Goal: Check status: Check status

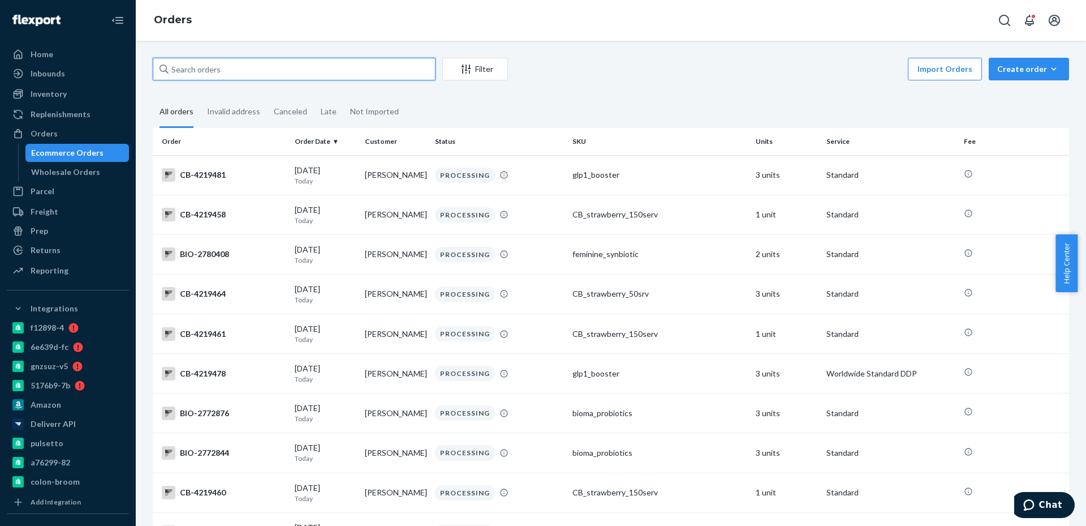
click at [360, 75] on input "text" at bounding box center [294, 69] width 283 height 23
paste input "2548352"
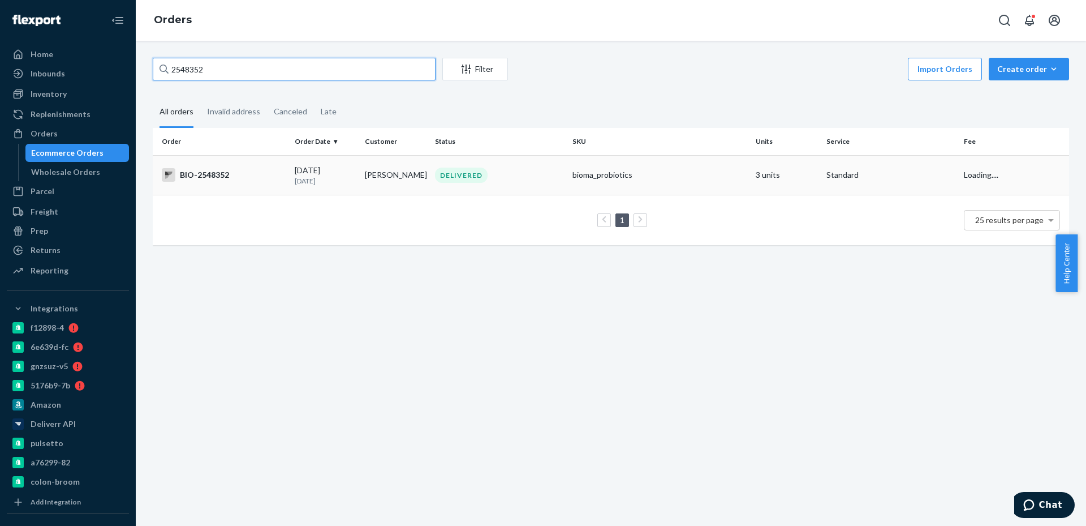
type input "2548352"
click at [216, 174] on div "BIO-2548352" at bounding box center [224, 175] width 124 height 14
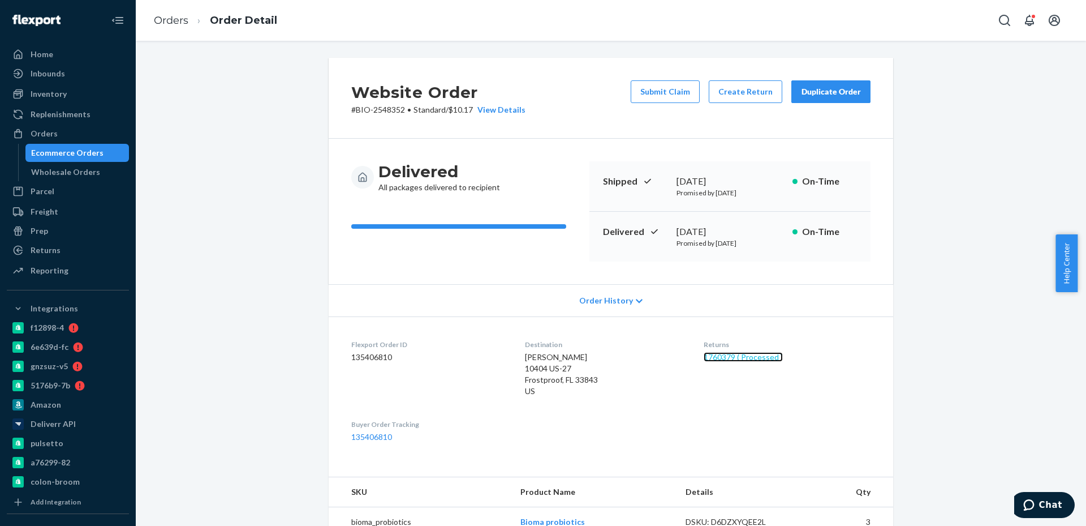
click at [727, 355] on link "1760379 ( Processed )" at bounding box center [743, 357] width 79 height 10
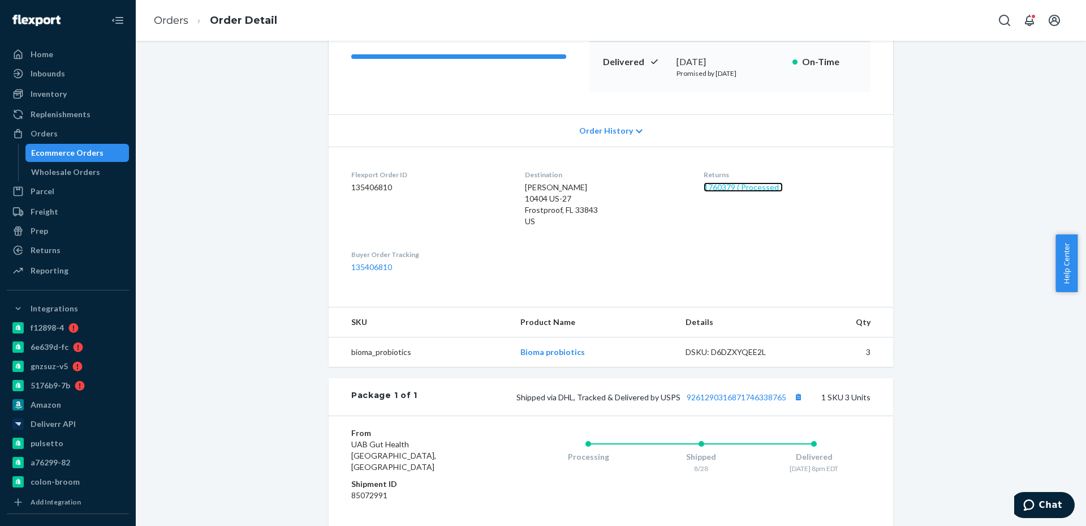
scroll to position [113, 0]
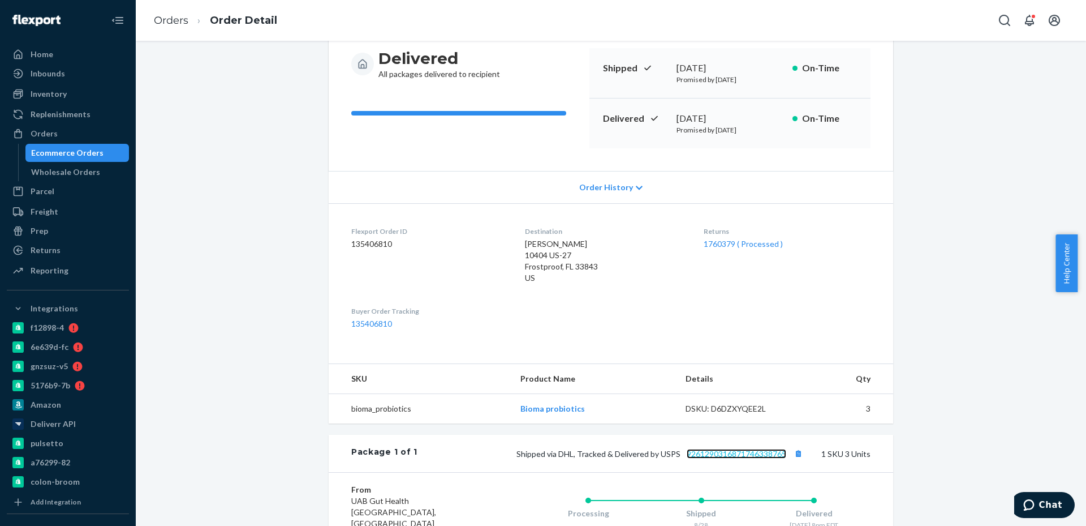
click at [746, 457] on link "9261290316871746338765" at bounding box center [737, 454] width 100 height 10
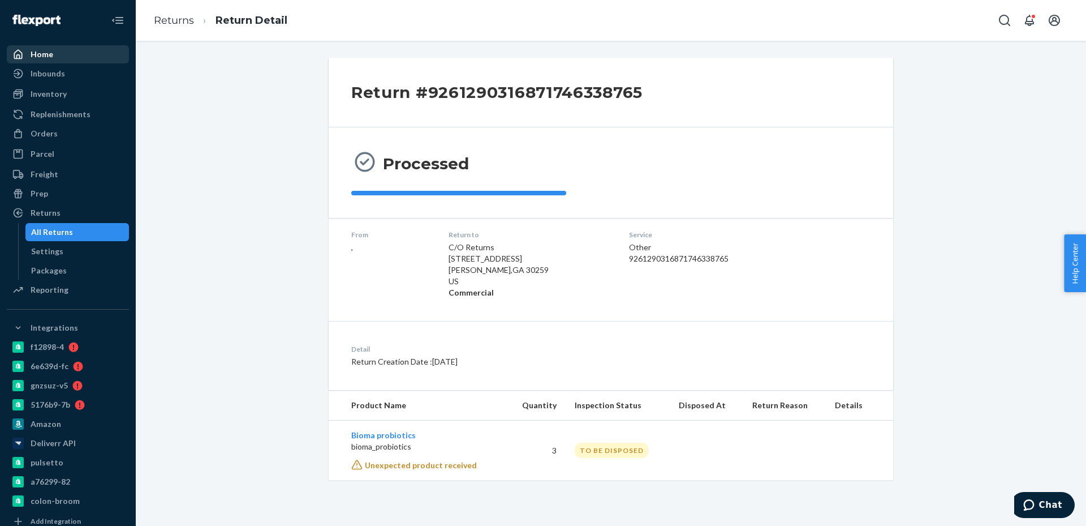
click at [54, 55] on div "Home" at bounding box center [68, 54] width 120 height 16
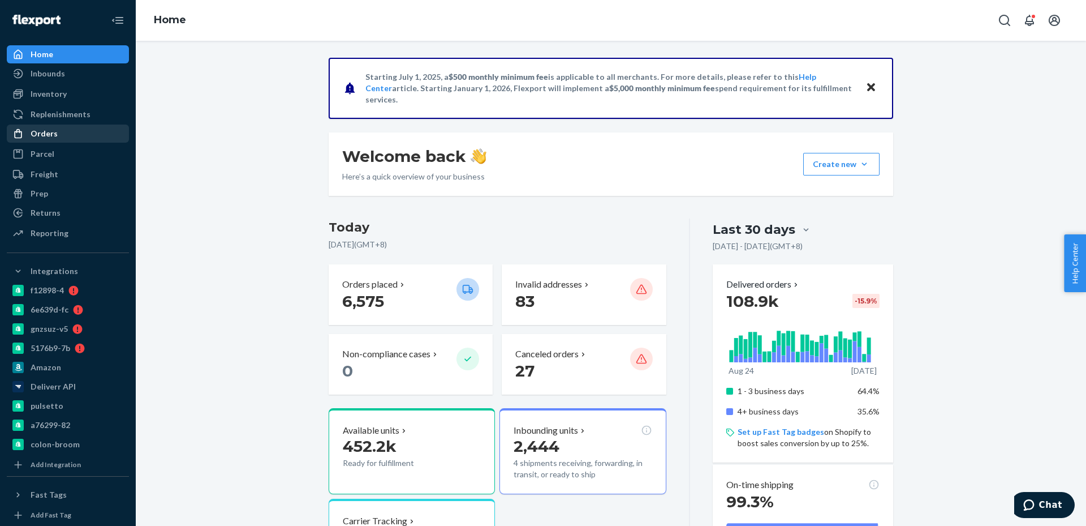
click at [71, 131] on div "Orders" at bounding box center [68, 134] width 120 height 16
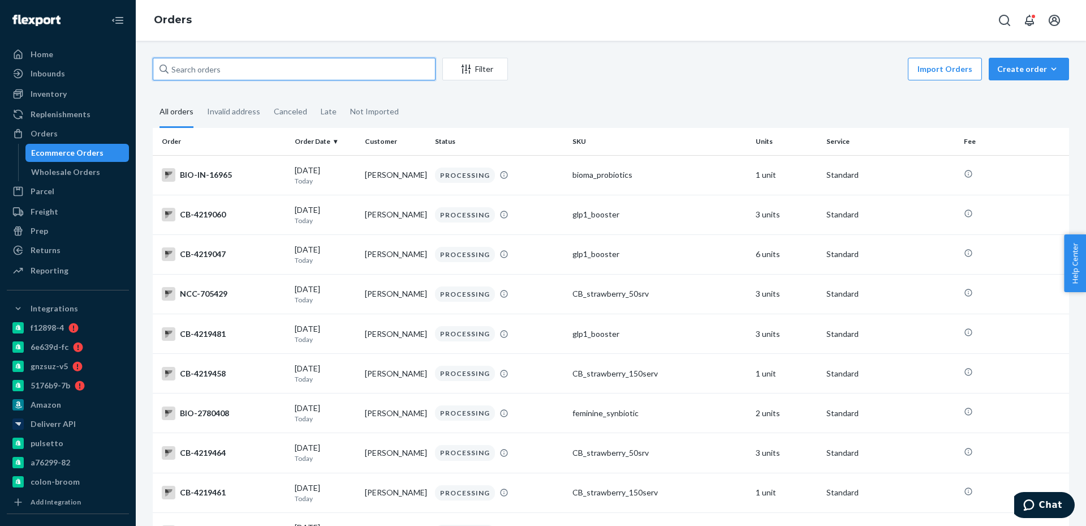
click at [413, 78] on input "text" at bounding box center [294, 69] width 283 height 23
paste input "2506421"
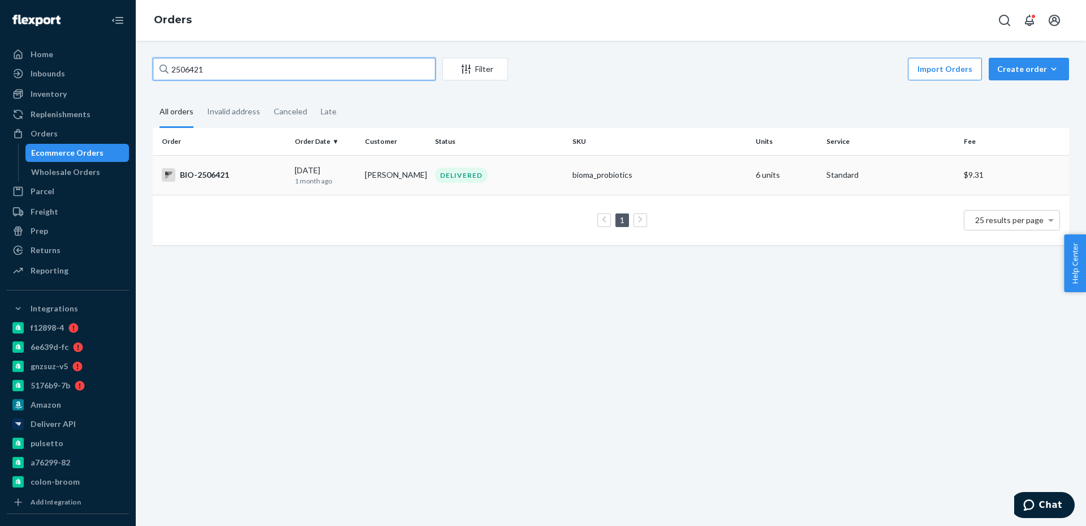
type input "2506421"
click at [238, 184] on td "BIO-2506421" at bounding box center [221, 175] width 137 height 40
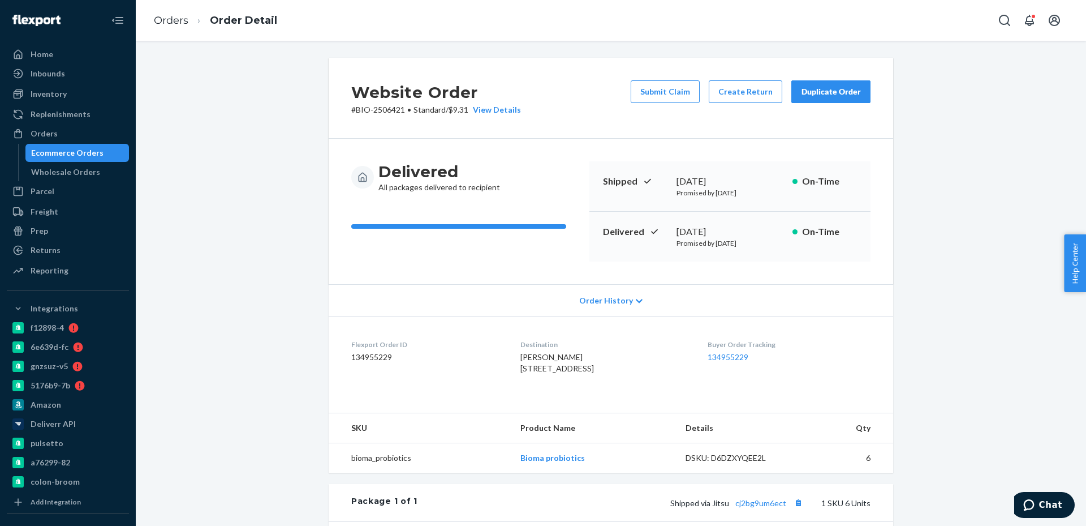
scroll to position [113, 0]
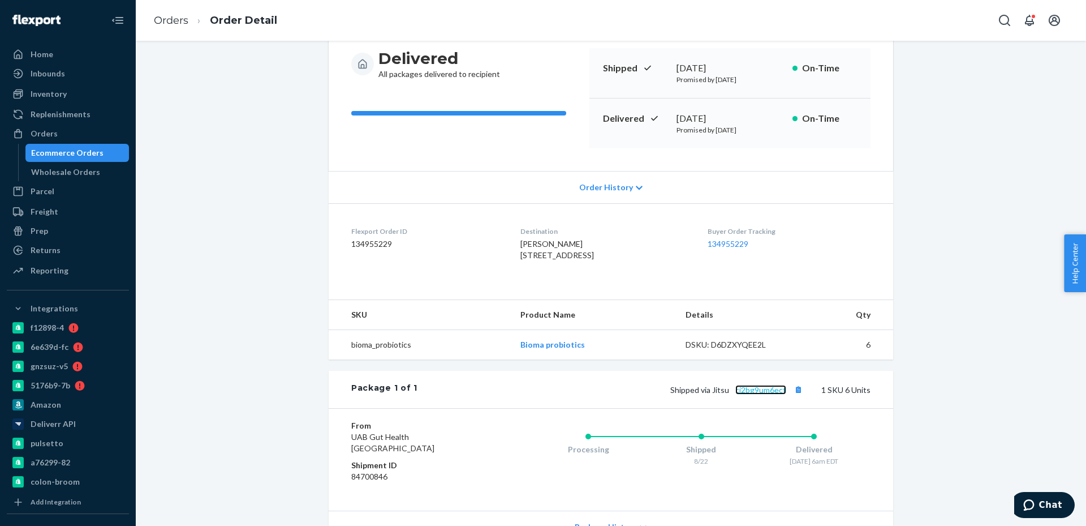
click at [749, 394] on link "cj2bg9um6ect" at bounding box center [761, 390] width 51 height 10
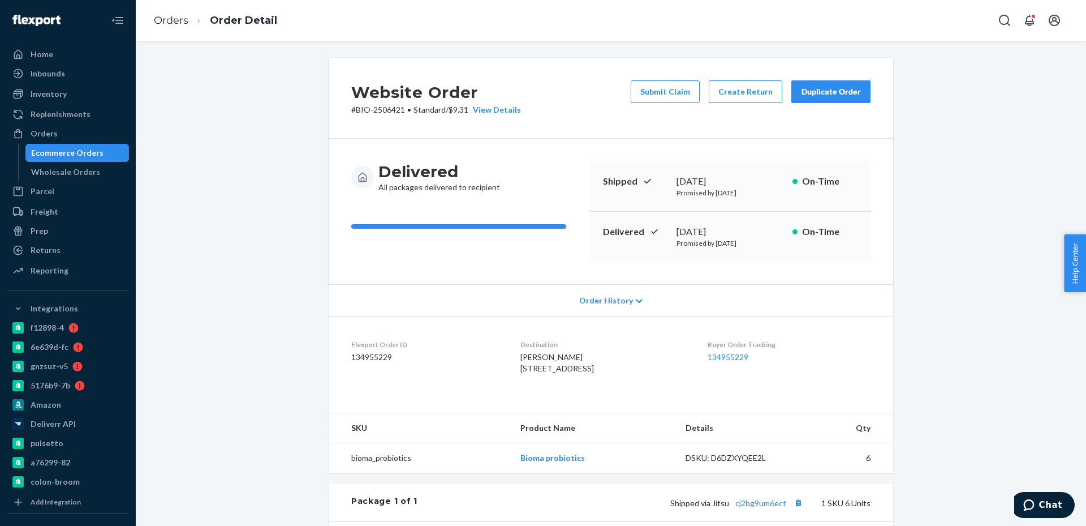
click at [74, 150] on div "Ecommerce Orders" at bounding box center [67, 152] width 72 height 11
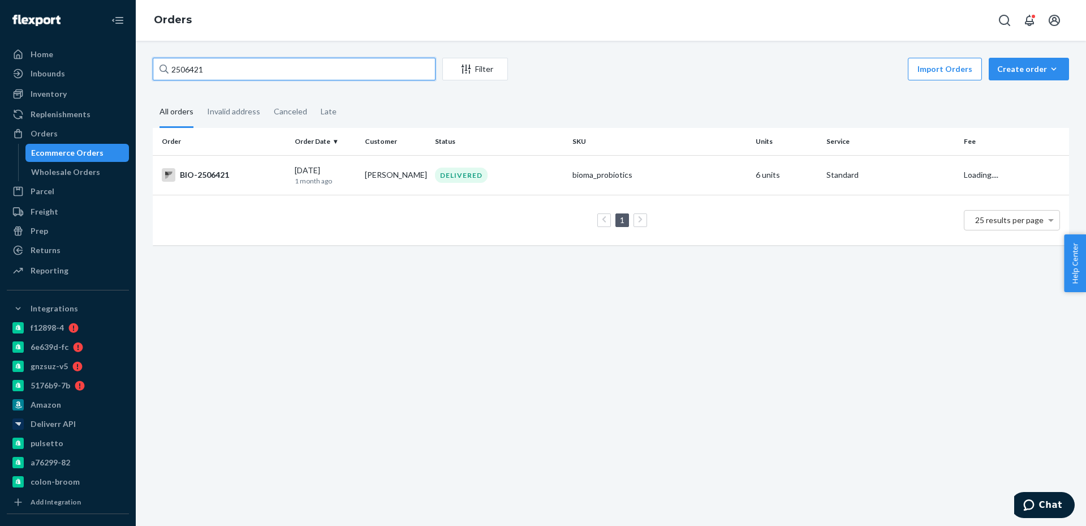
click at [340, 66] on input "2506421" at bounding box center [294, 69] width 283 height 23
paste input "658820"
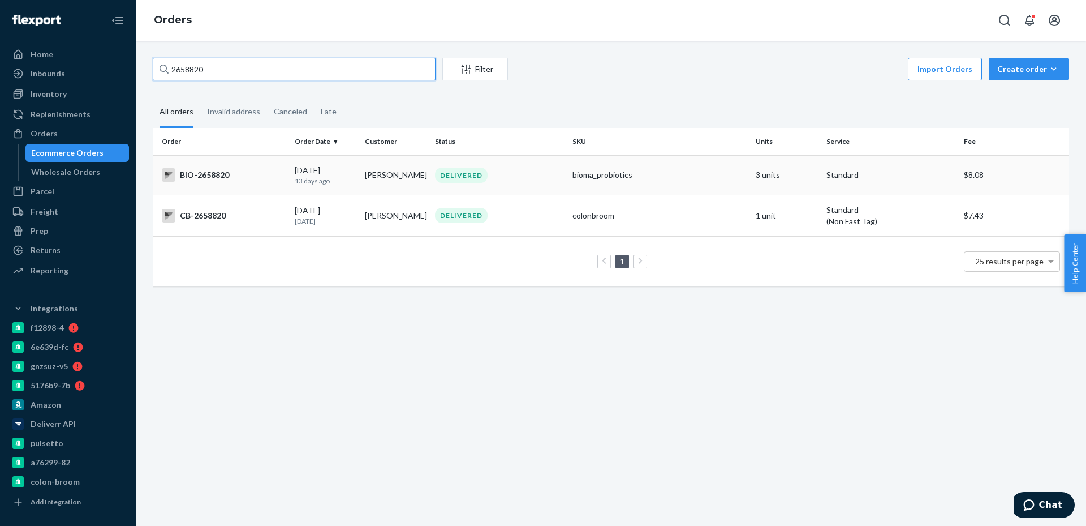
type input "2658820"
click at [529, 189] on td "DELIVERED" at bounding box center [499, 175] width 137 height 40
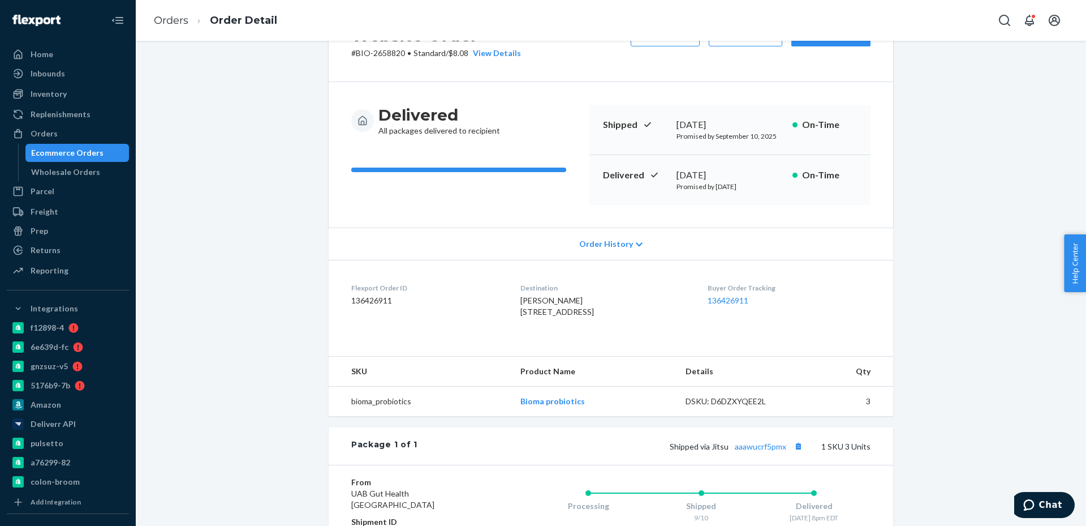
scroll to position [170, 0]
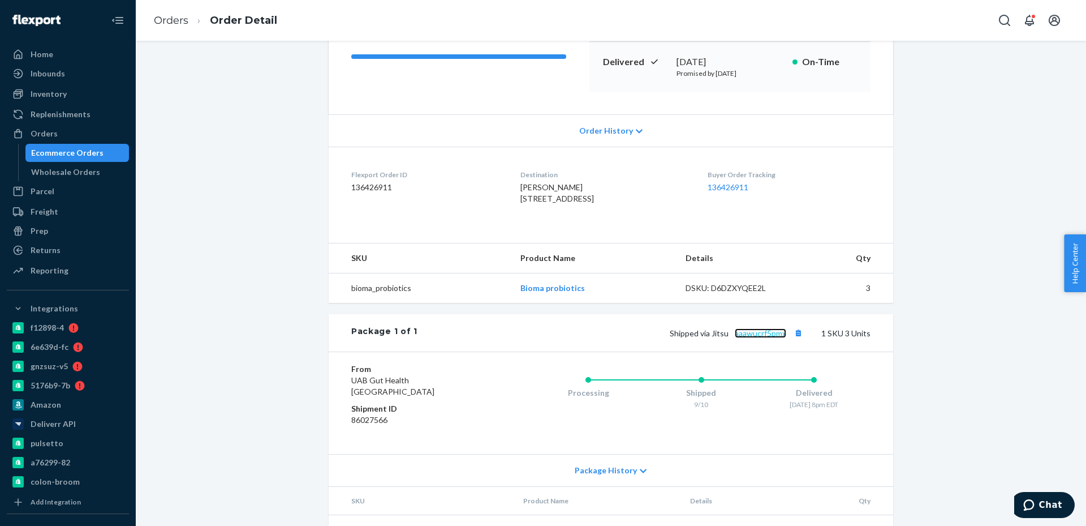
click at [771, 338] on link "aaawucrf5pmx" at bounding box center [760, 333] width 51 height 10
